Goal: Find specific page/section: Find specific page/section

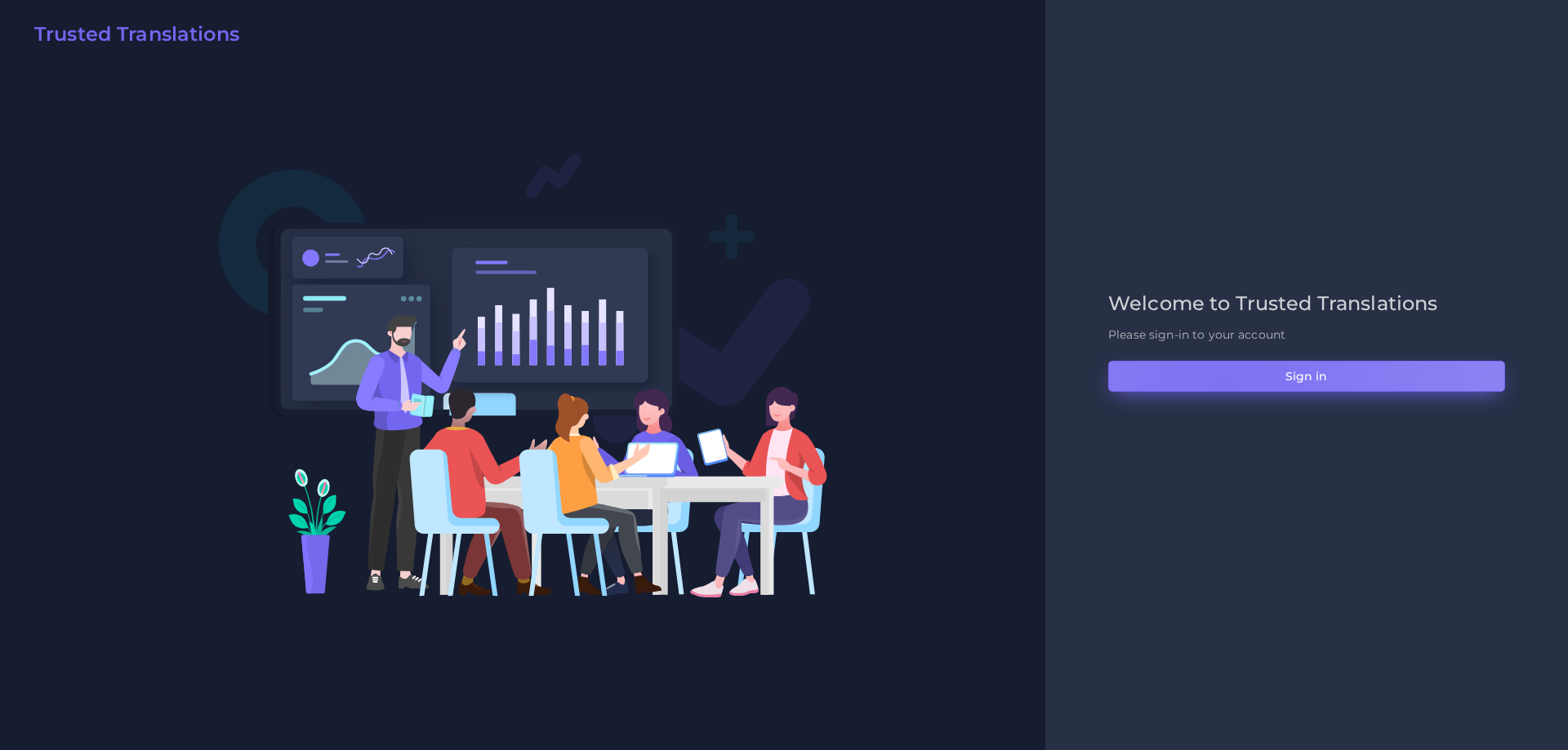
click at [1222, 383] on button "Sign in" at bounding box center [1306, 375] width 397 height 31
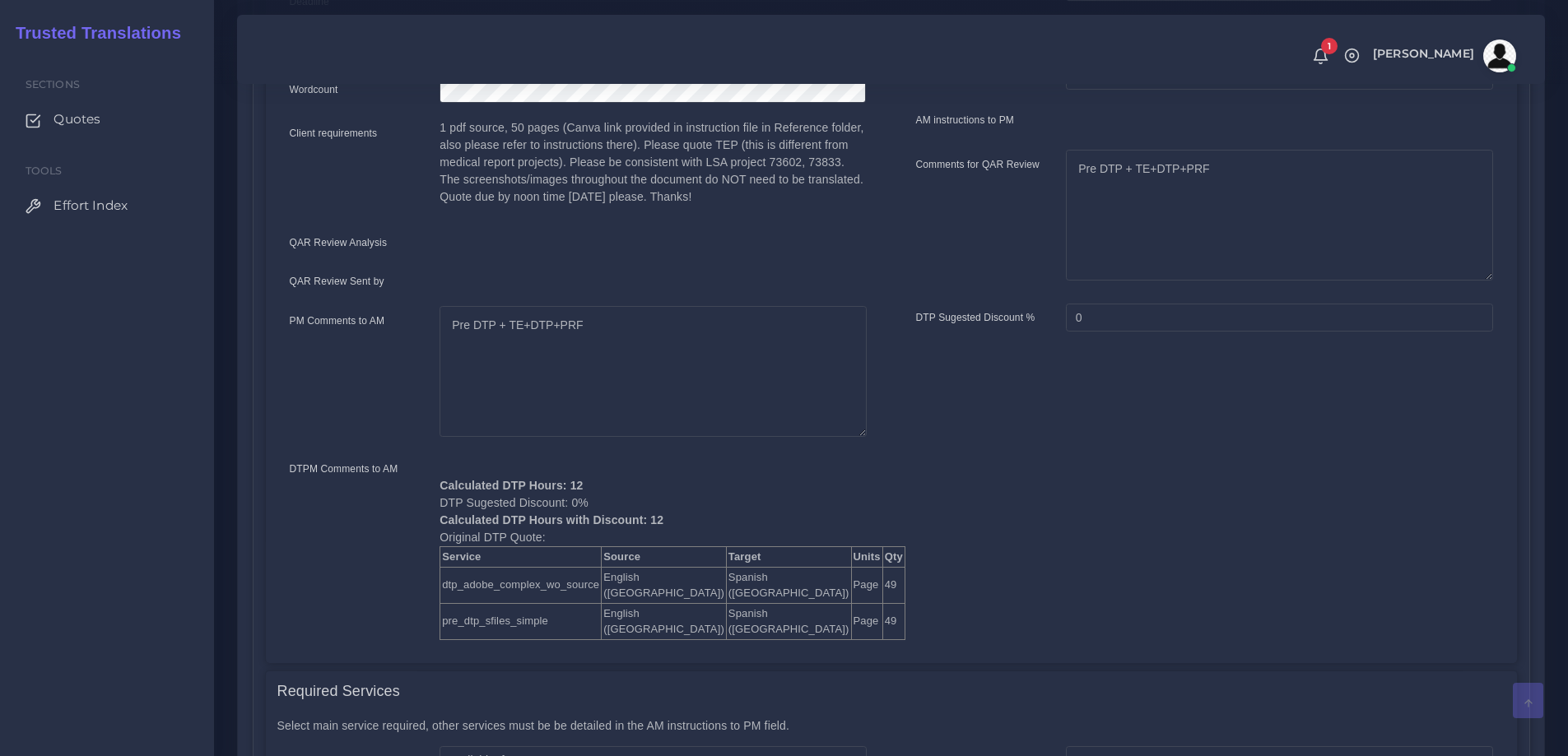
scroll to position [658, 0]
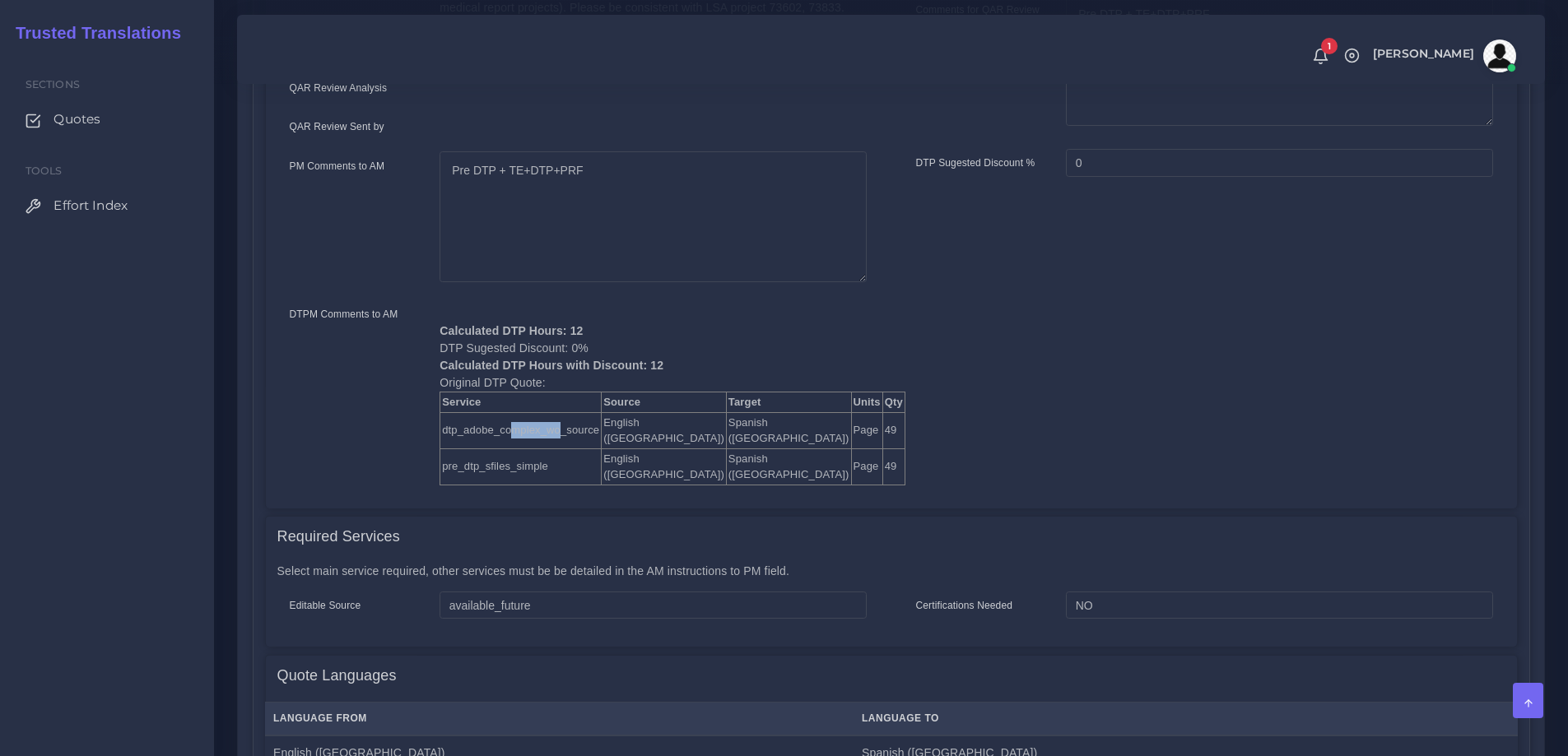
drag, startPoint x: 511, startPoint y: 409, endPoint x: 556, endPoint y: 409, distance: 45.0
click at [556, 412] on td "dtp_adobe_complex_wo_source" at bounding box center [521, 429] width 161 height 36
